Goal: Task Accomplishment & Management: Manage account settings

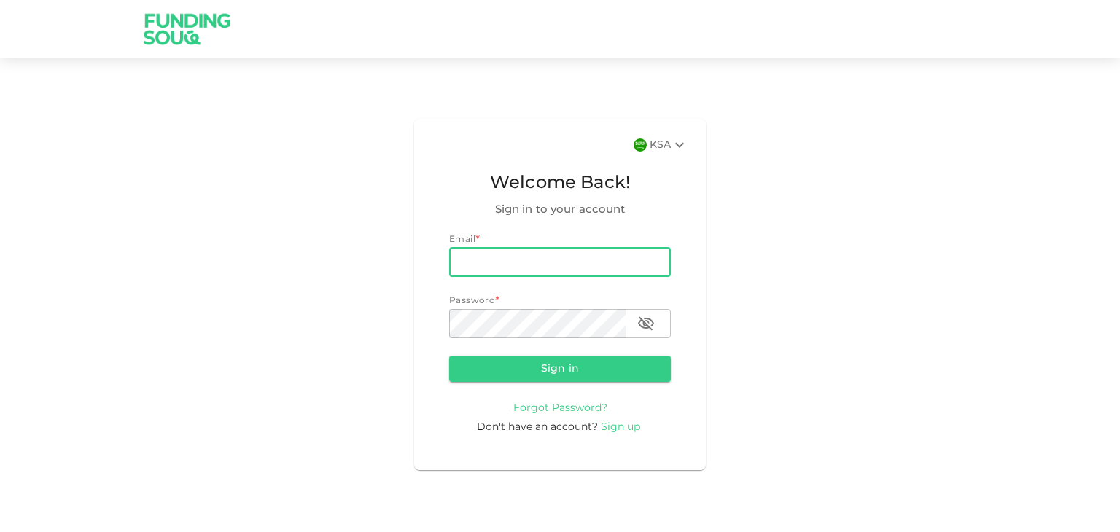
drag, startPoint x: 0, startPoint y: 0, endPoint x: 522, endPoint y: 250, distance: 578.8
click at [522, 250] on input "email" at bounding box center [560, 262] width 222 height 29
type input "[EMAIL_ADDRESS][DOMAIN_NAME]"
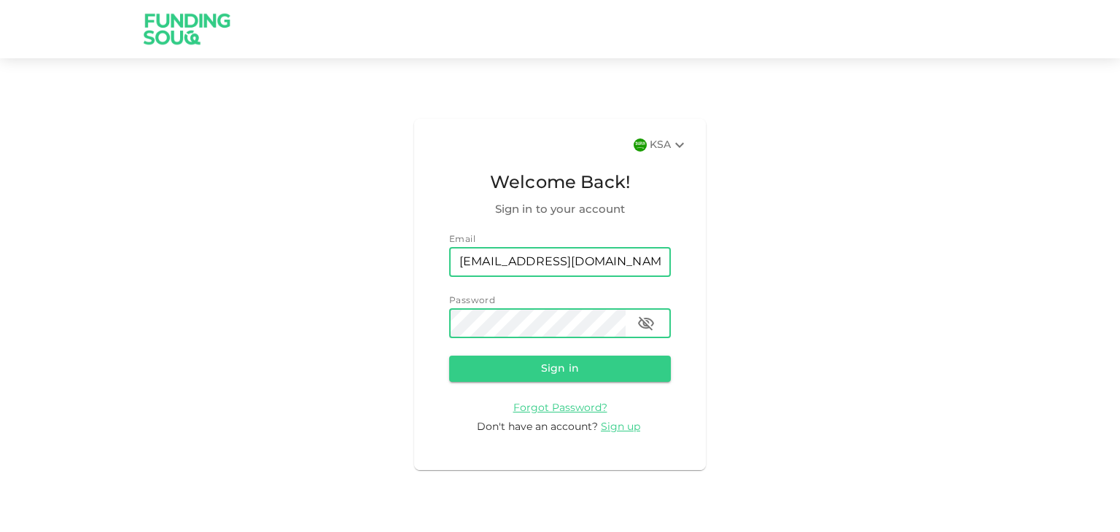
click at [639, 325] on icon "button" at bounding box center [646, 323] width 16 height 14
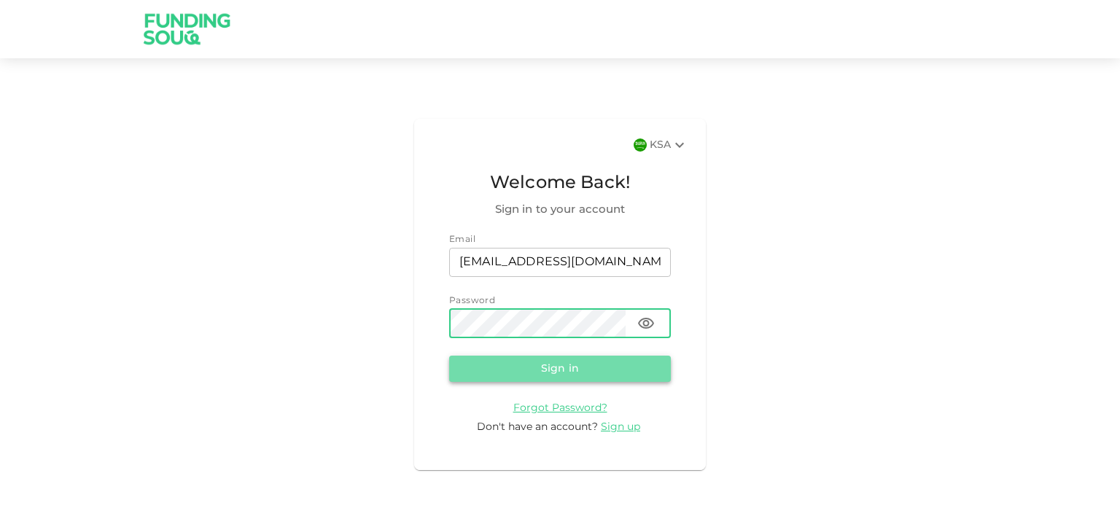
click at [551, 368] on button "Sign in" at bounding box center [560, 369] width 222 height 26
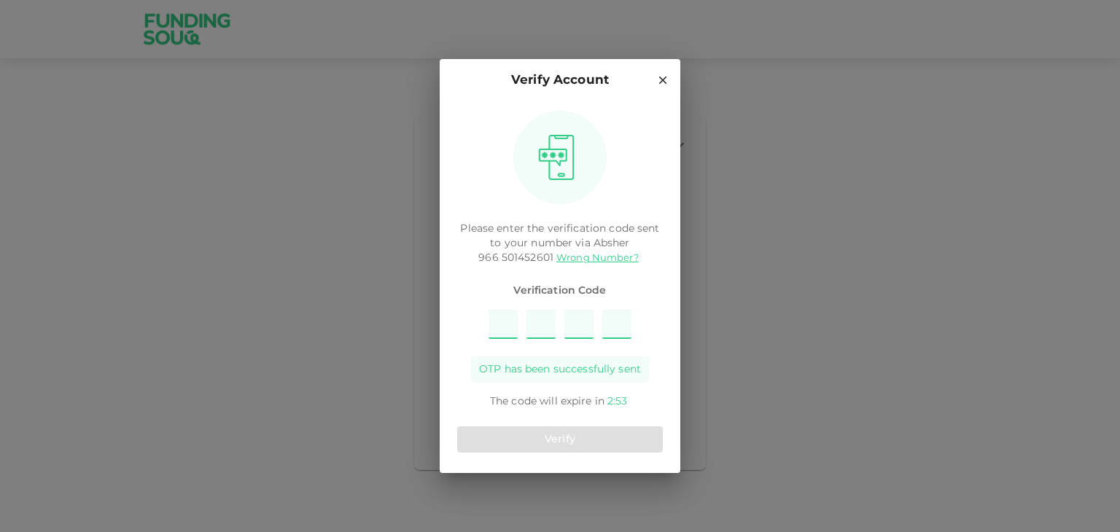
type input "9"
type input "4"
type input "3"
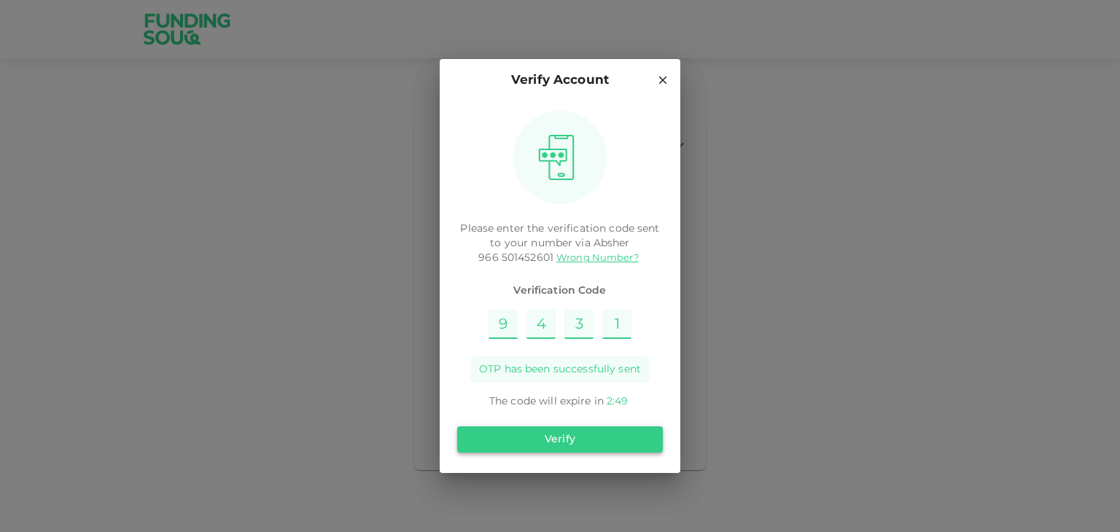
type input "1"
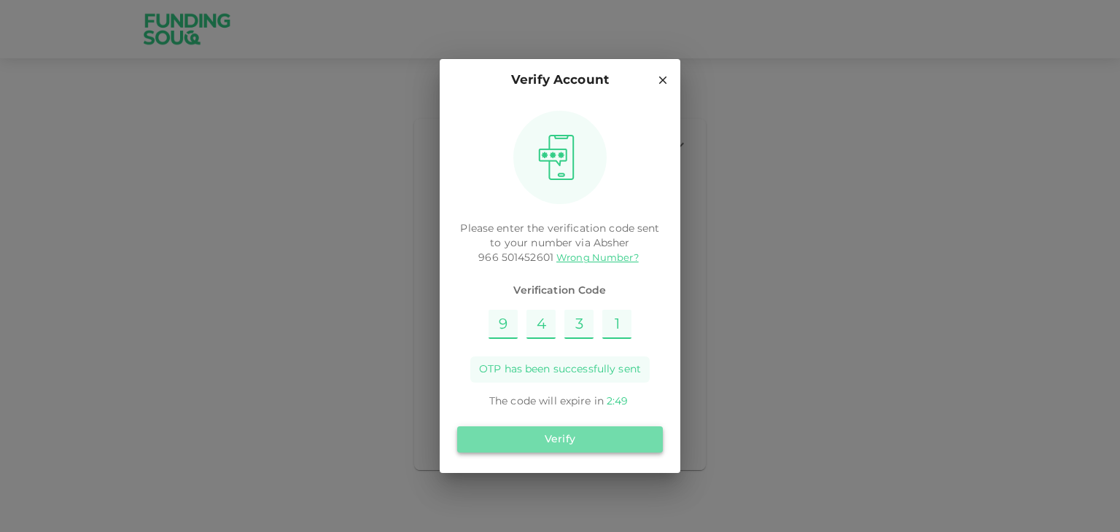
click at [593, 435] on button "Verify" at bounding box center [560, 440] width 206 height 26
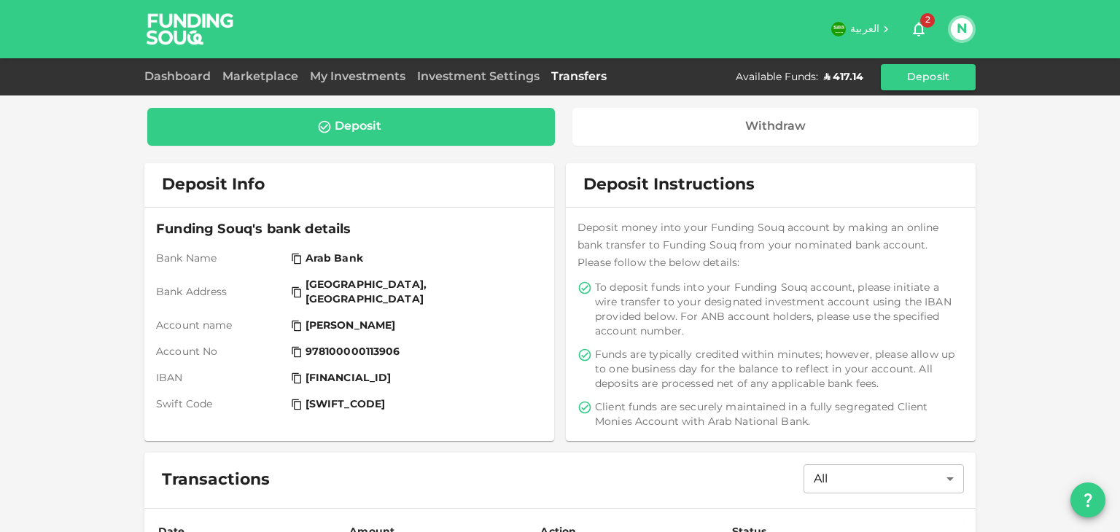
click at [192, 82] on div "Dashboard" at bounding box center [180, 77] width 72 height 17
click at [193, 77] on link "Dashboard" at bounding box center [180, 76] width 72 height 11
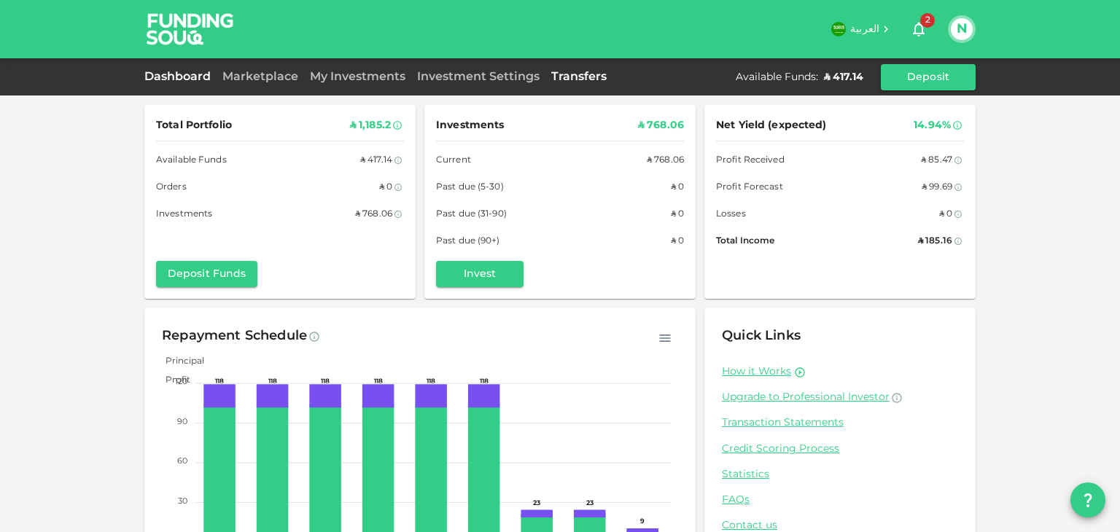
click at [560, 74] on link "Transfers" at bounding box center [578, 76] width 67 height 11
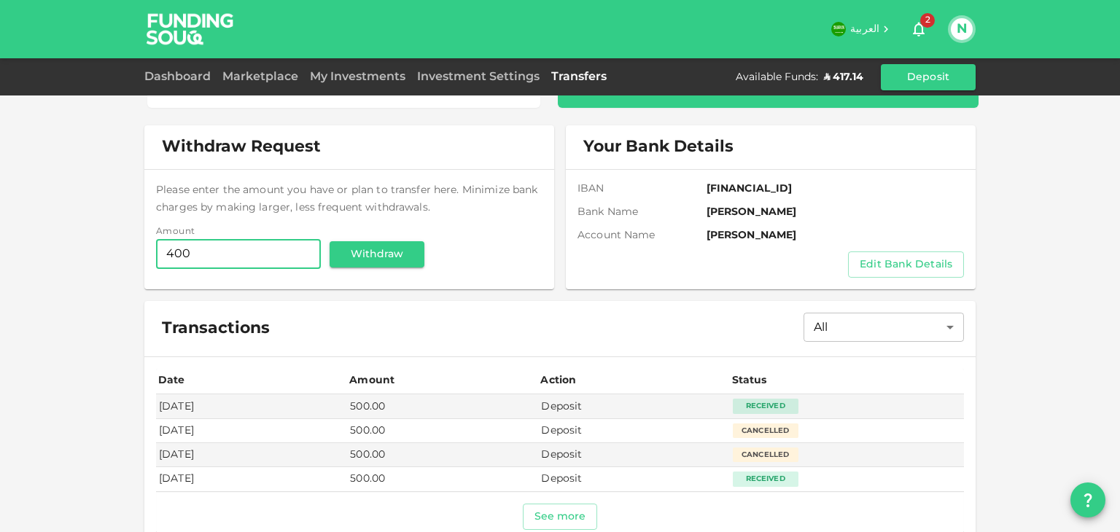
scroll to position [58, 0]
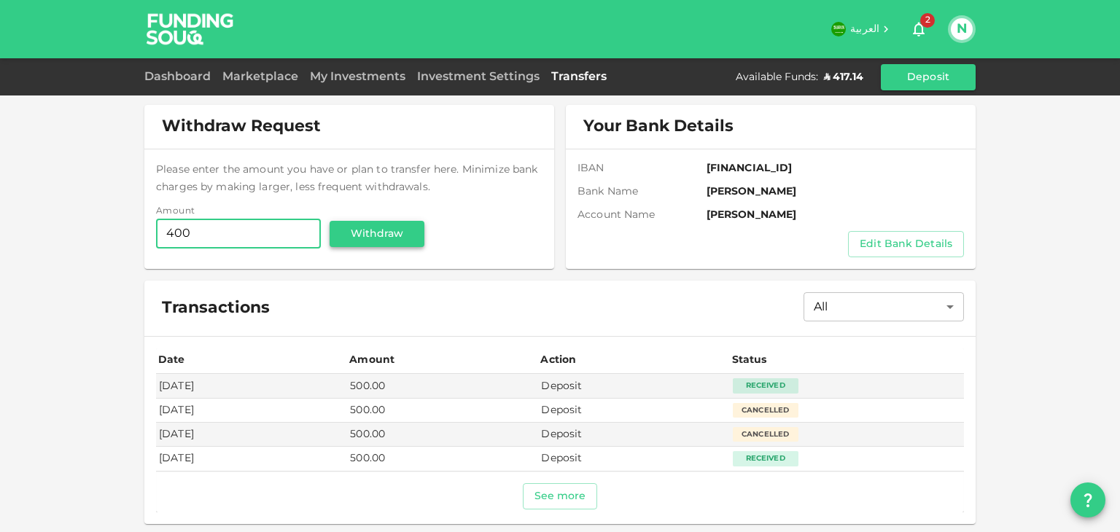
type input "400"
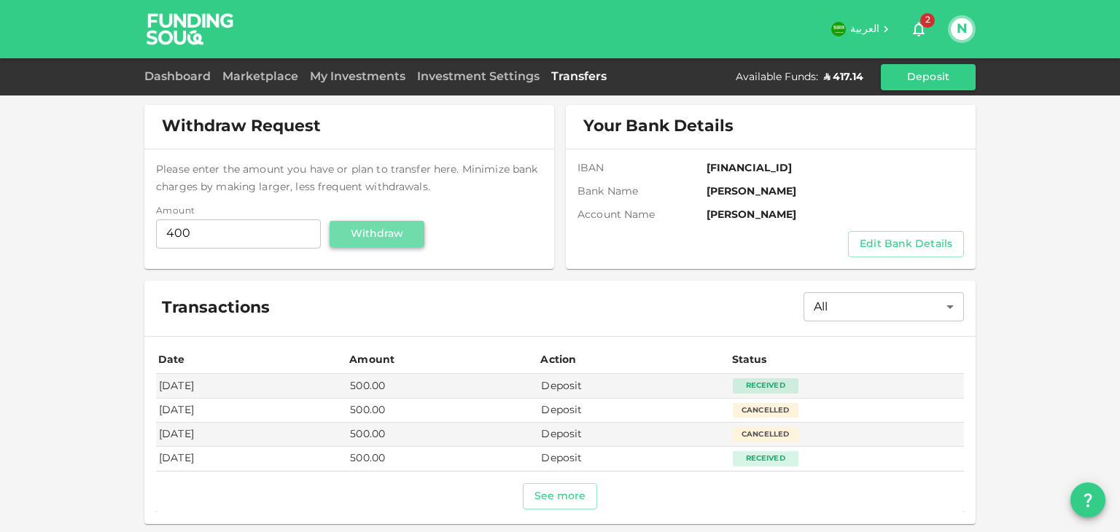
click at [388, 230] on button "Withdraw" at bounding box center [377, 234] width 95 height 26
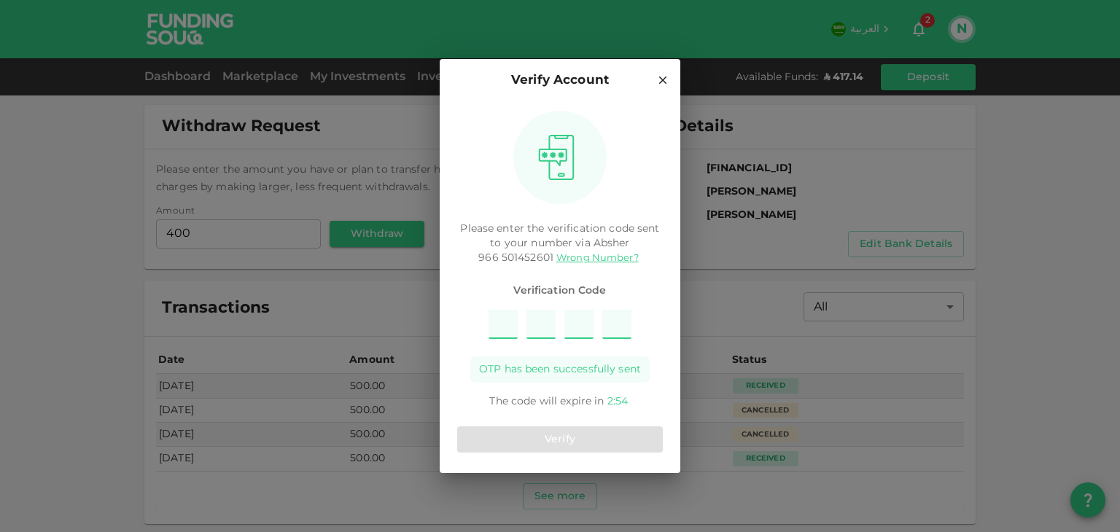
type input "3"
type input "1"
type input "6"
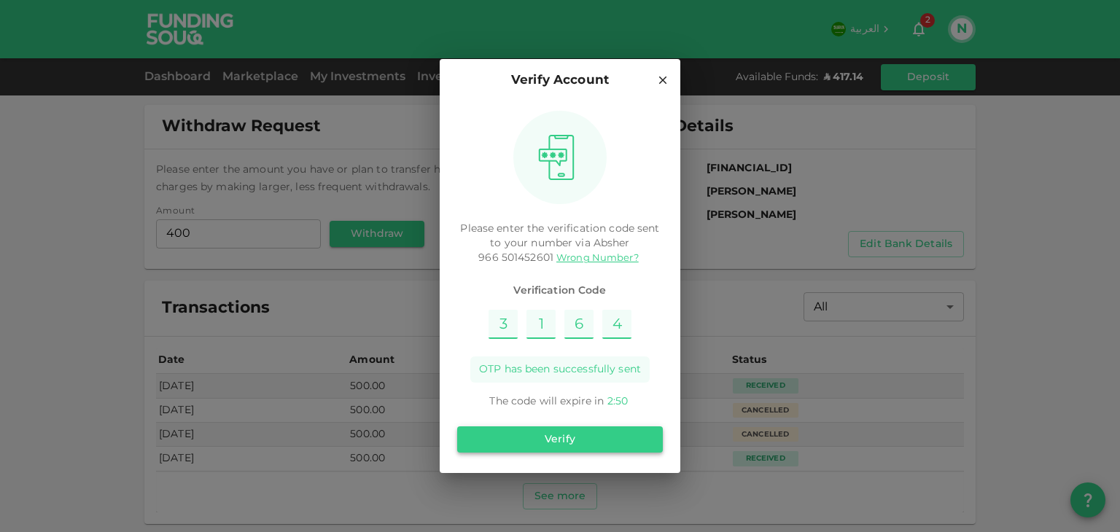
type input "4"
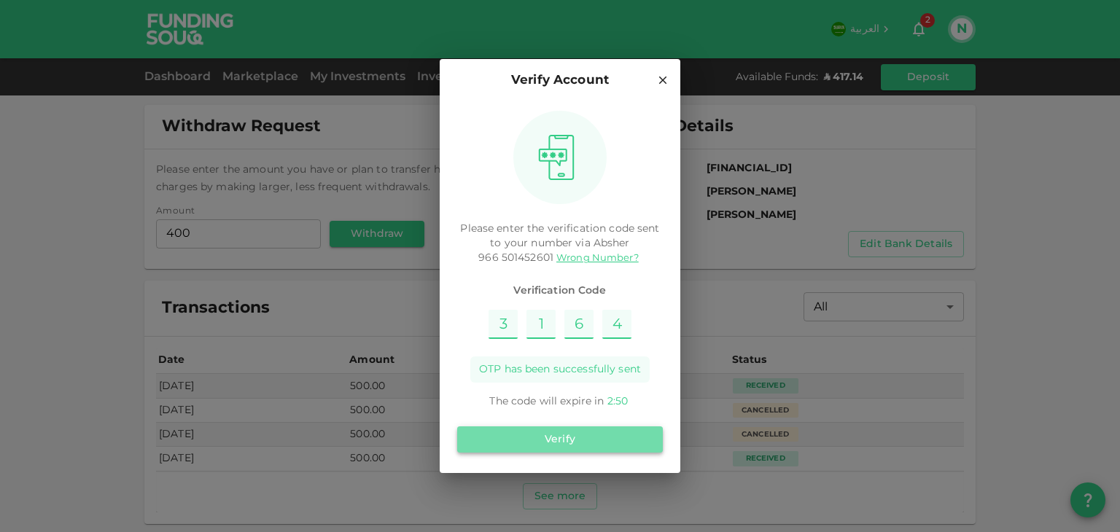
click at [564, 441] on button "Verify" at bounding box center [560, 440] width 206 height 26
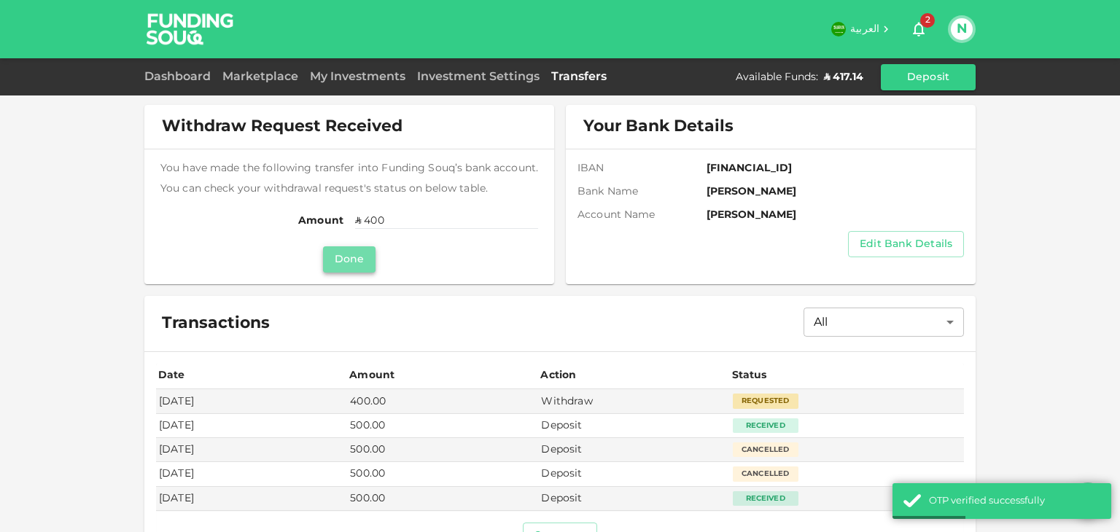
click at [347, 253] on button "Done" at bounding box center [349, 259] width 52 height 26
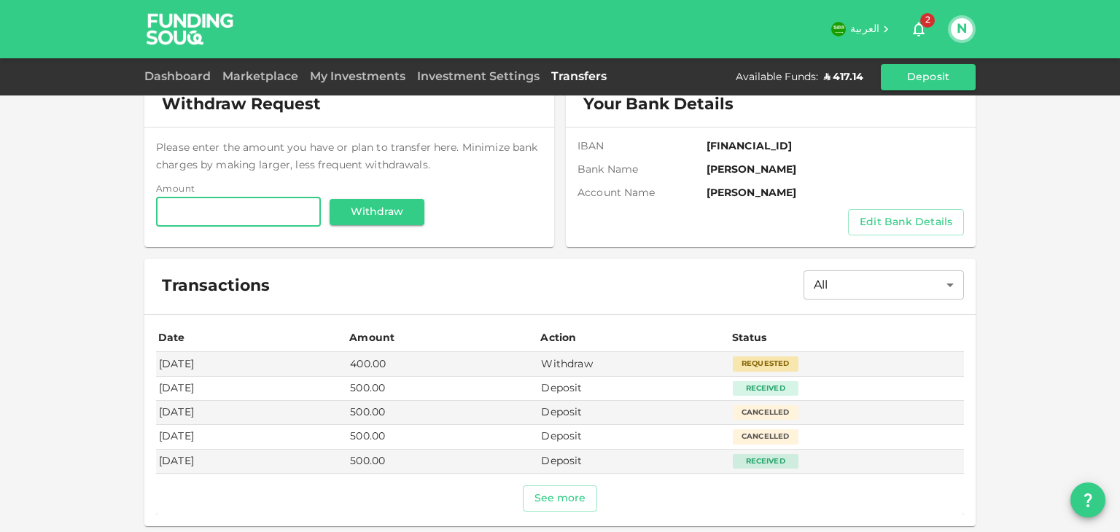
scroll to position [82, 0]
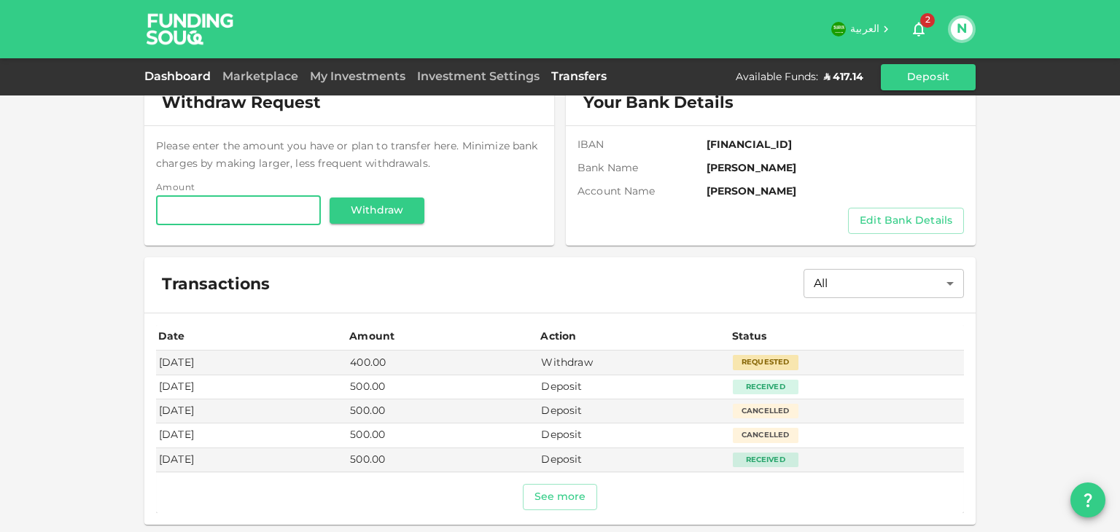
click at [165, 73] on link "Dashboard" at bounding box center [180, 76] width 72 height 11
